Goal: Navigation & Orientation: Find specific page/section

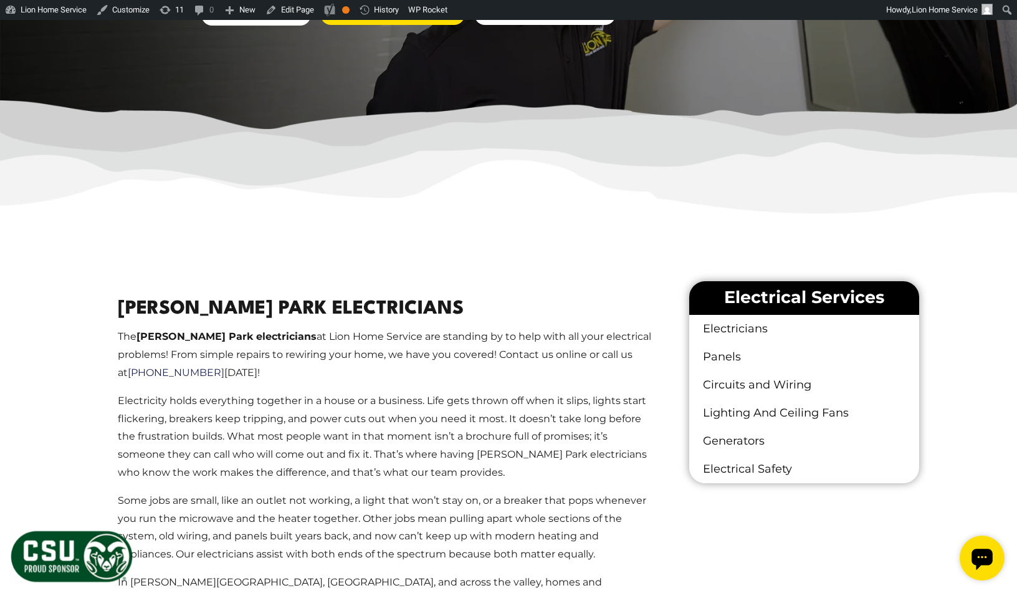
scroll to position [561, 0]
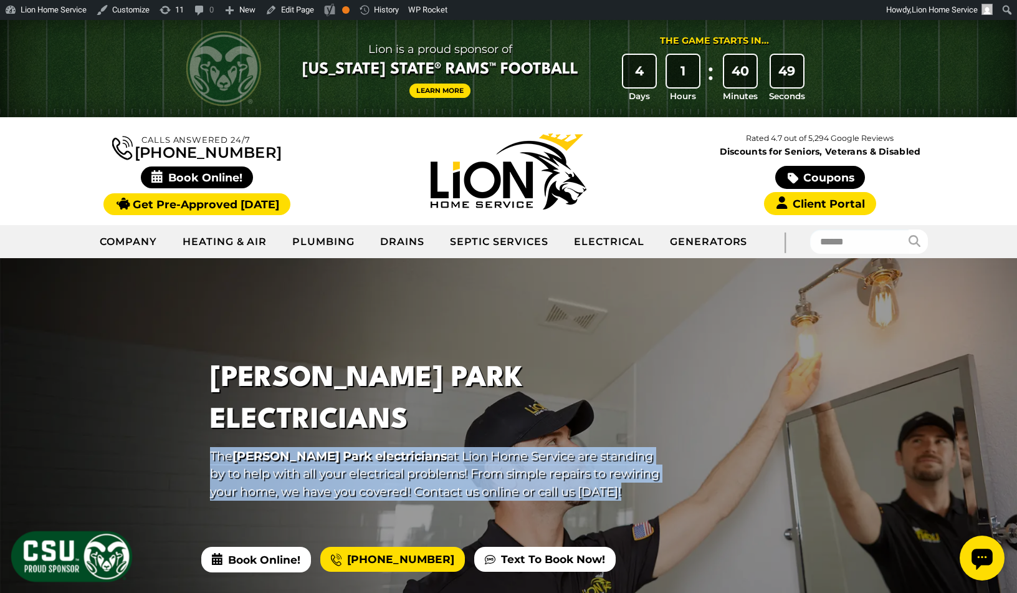
drag, startPoint x: 213, startPoint y: 434, endPoint x: 590, endPoint y: 470, distance: 379.5
click at [590, 470] on p "The [PERSON_NAME] Park electricians at Lion Home Service are standing by to hel…" at bounding box center [437, 474] width 454 height 54
copy p "The [PERSON_NAME] Park electricians at Lion Home Service are standing by to hel…"
